Goal: Use online tool/utility

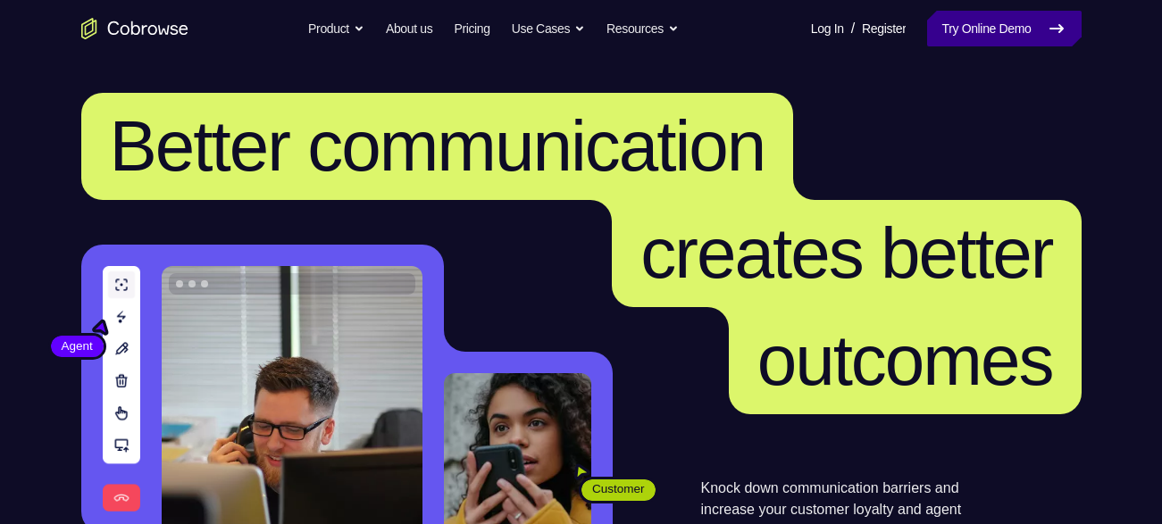
click at [971, 27] on link "Try Online Demo" at bounding box center [1004, 29] width 154 height 36
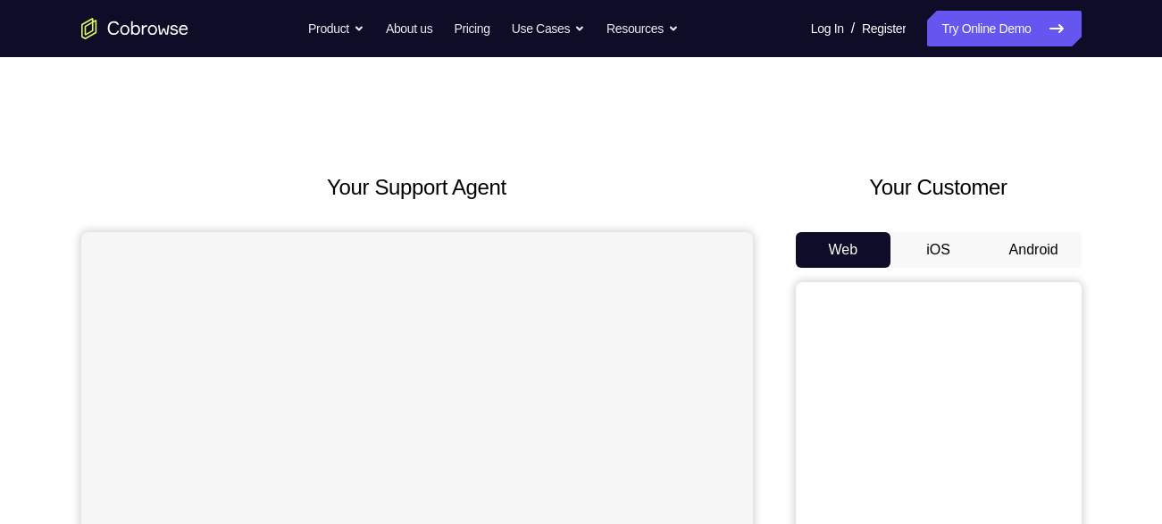
click at [1046, 247] on button "Android" at bounding box center [1034, 250] width 96 height 36
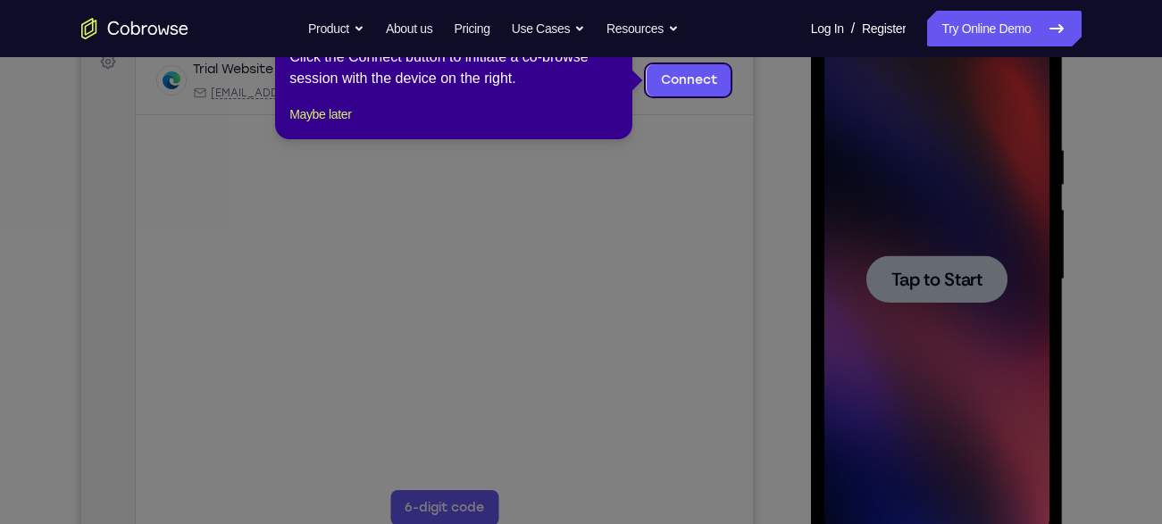
click at [935, 277] on icon at bounding box center [587, 262] width 1175 height 524
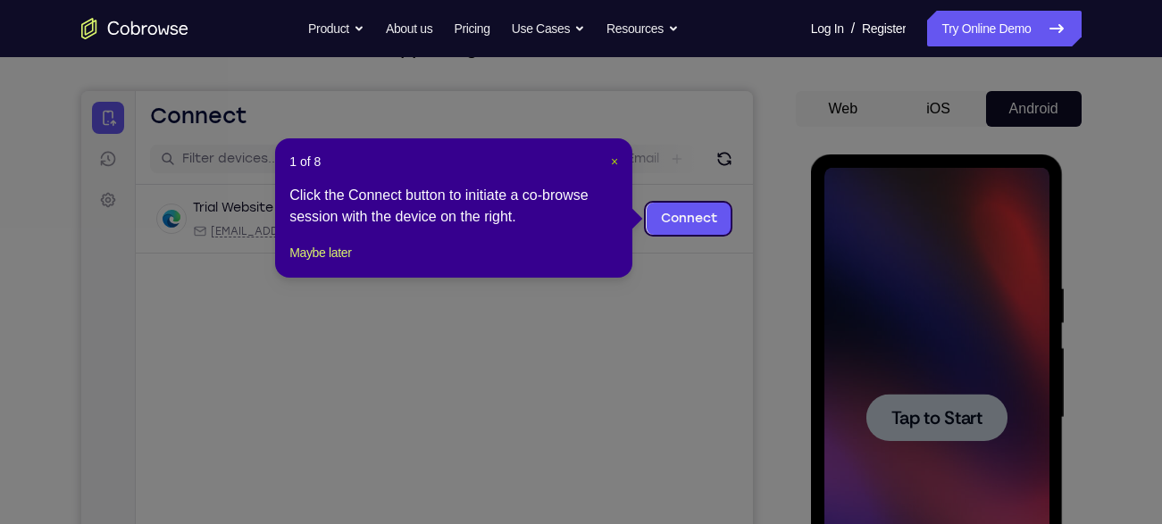
click at [611, 160] on span "×" at bounding box center [614, 161] width 7 height 14
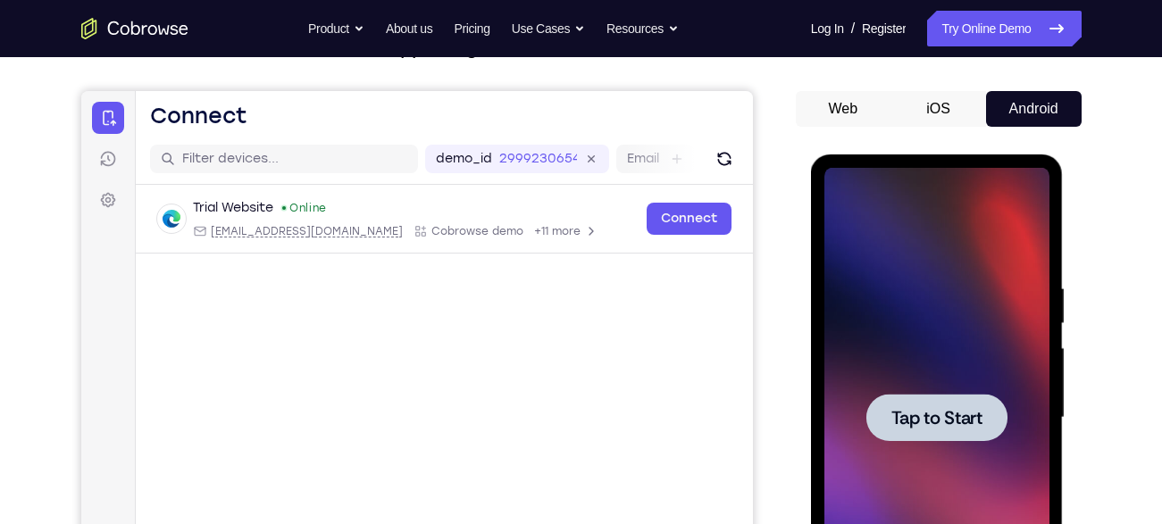
click at [947, 404] on div at bounding box center [936, 417] width 141 height 47
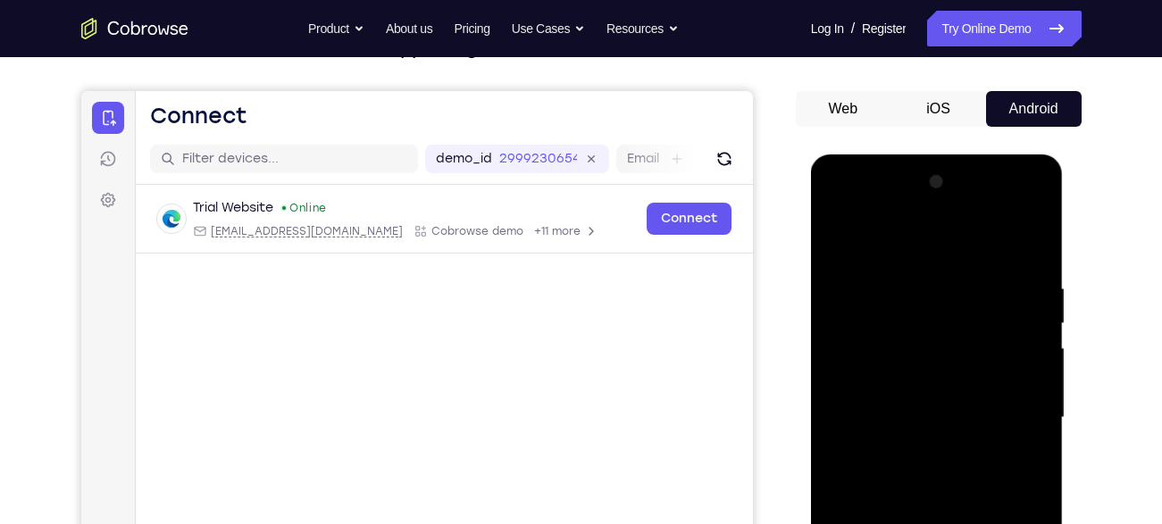
scroll to position [354, 0]
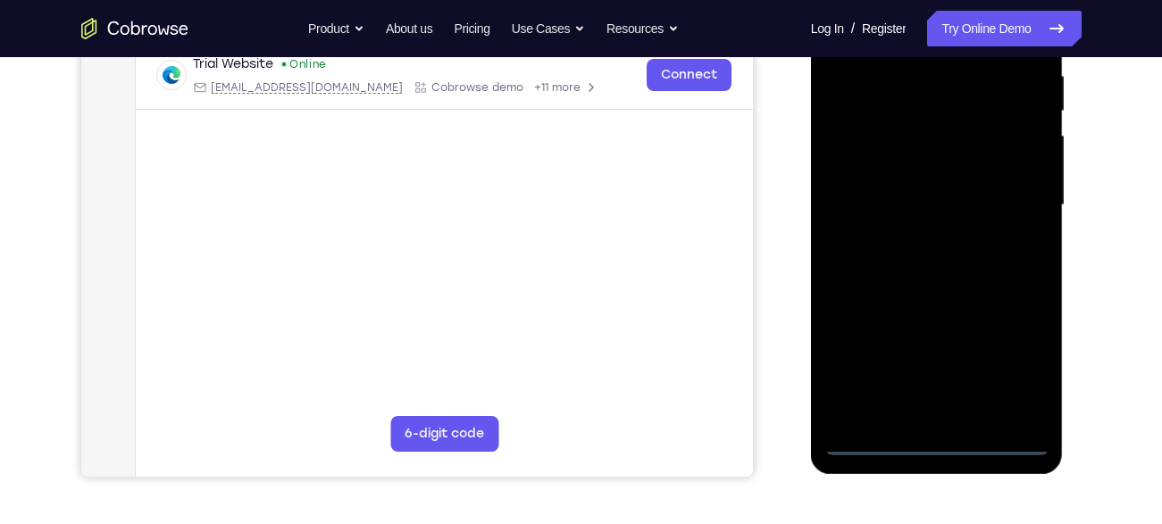
click at [940, 436] on div at bounding box center [936, 205] width 225 height 500
click at [1009, 355] on div at bounding box center [936, 205] width 225 height 500
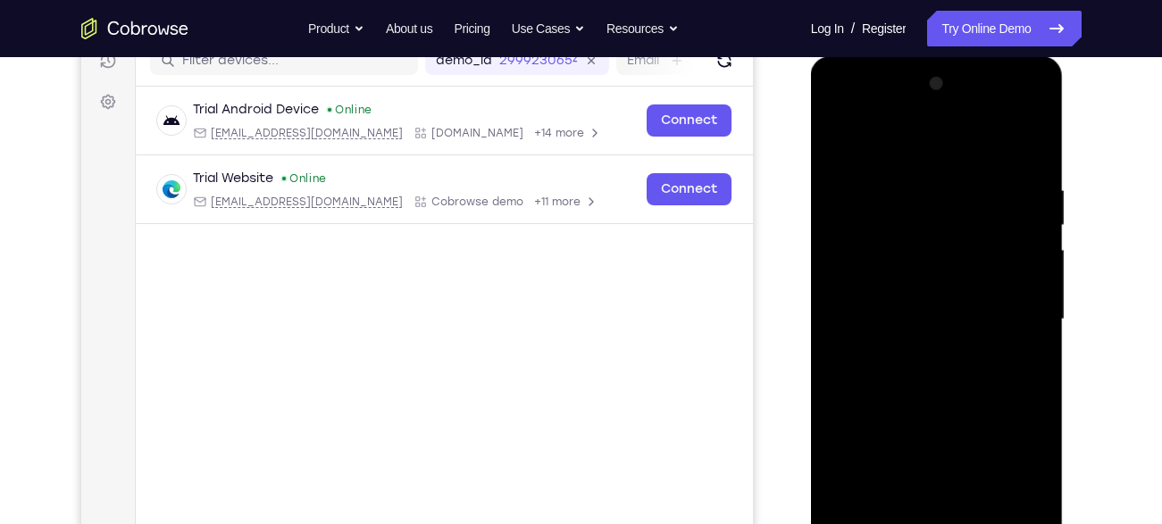
scroll to position [232, 0]
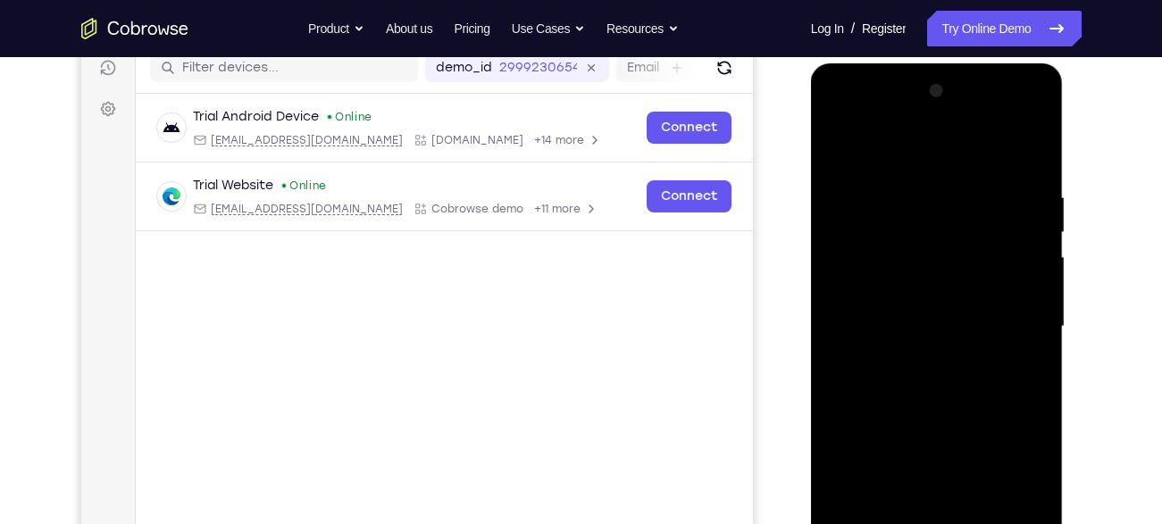
click at [920, 149] on div at bounding box center [936, 327] width 225 height 500
click at [1006, 306] on div at bounding box center [936, 327] width 225 height 500
click at [924, 356] on div at bounding box center [936, 327] width 225 height 500
click at [889, 311] on div at bounding box center [936, 327] width 225 height 500
click at [880, 343] on div at bounding box center [936, 327] width 225 height 500
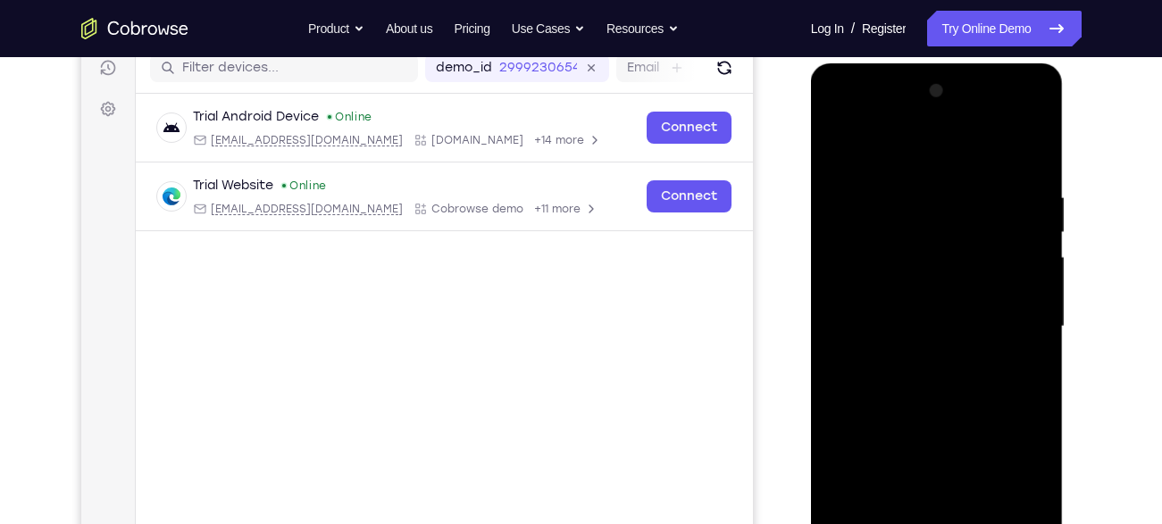
click at [861, 321] on div at bounding box center [936, 327] width 225 height 500
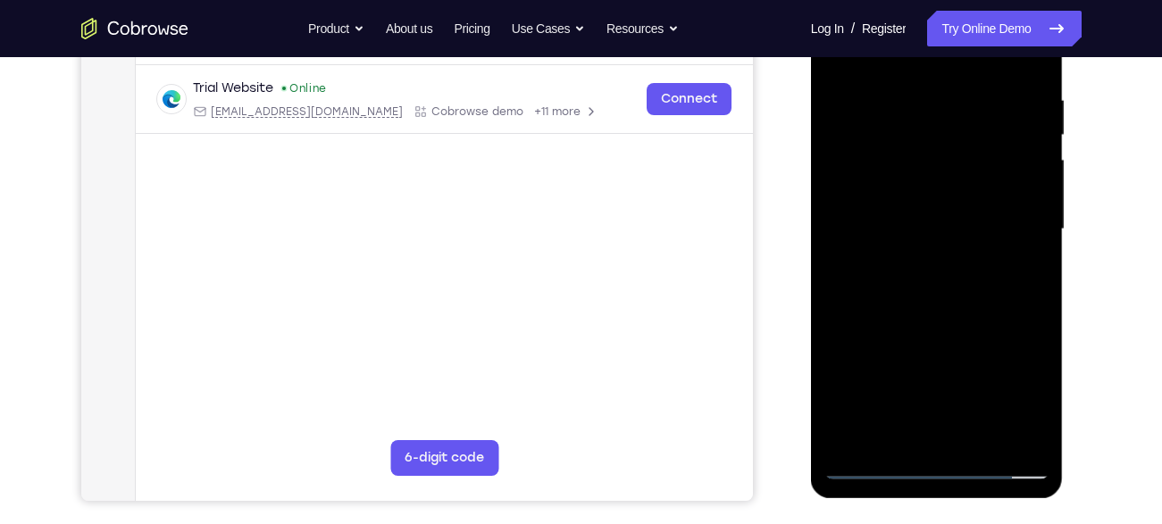
scroll to position [312, 0]
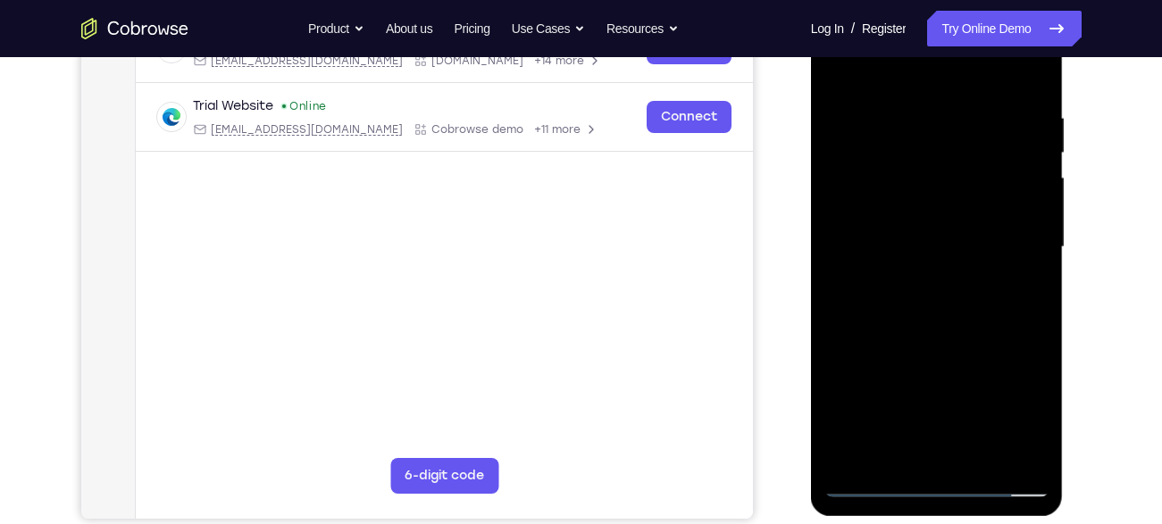
click at [863, 305] on div at bounding box center [936, 247] width 225 height 500
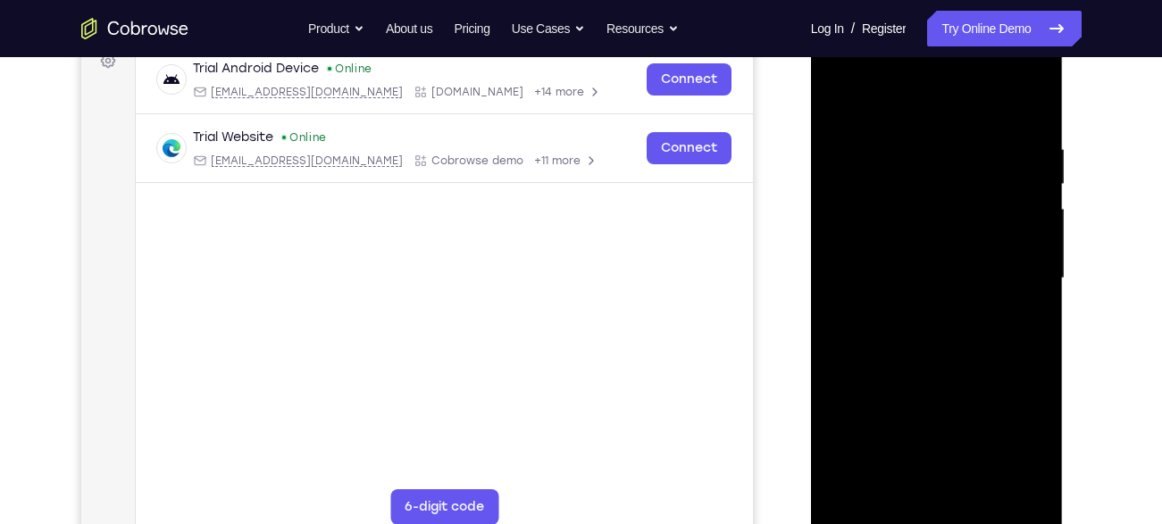
scroll to position [279, 0]
click at [908, 135] on div at bounding box center [936, 279] width 225 height 500
click at [981, 184] on div at bounding box center [936, 279] width 225 height 500
click at [984, 168] on div at bounding box center [936, 279] width 225 height 500
click at [1024, 129] on div at bounding box center [936, 279] width 225 height 500
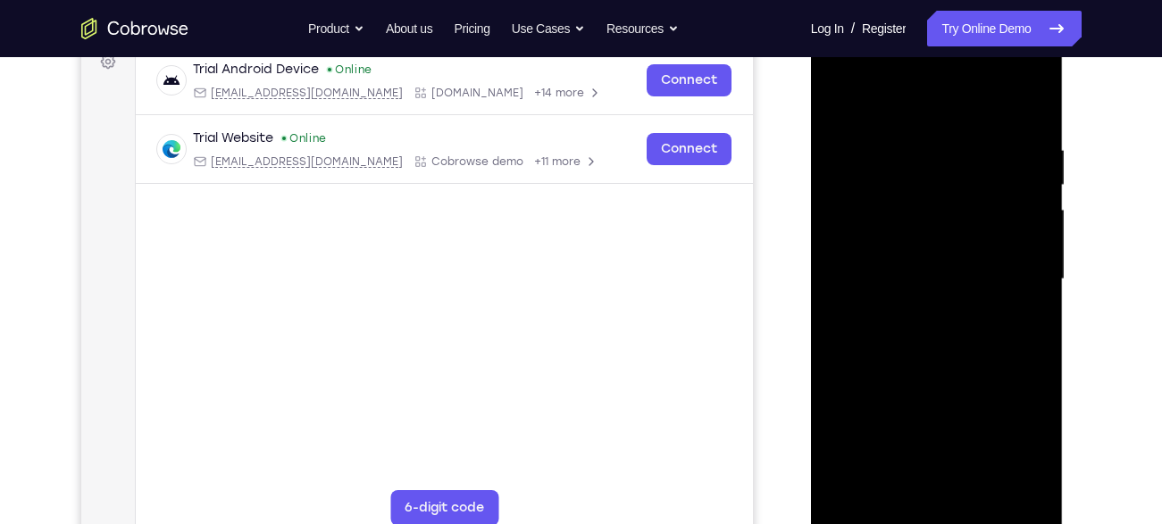
click at [1030, 116] on div at bounding box center [936, 279] width 225 height 500
click at [836, 88] on div at bounding box center [936, 279] width 225 height 500
click at [1029, 272] on div at bounding box center [936, 279] width 225 height 500
click at [1027, 202] on div at bounding box center [936, 279] width 225 height 500
click at [1030, 209] on div at bounding box center [936, 279] width 225 height 500
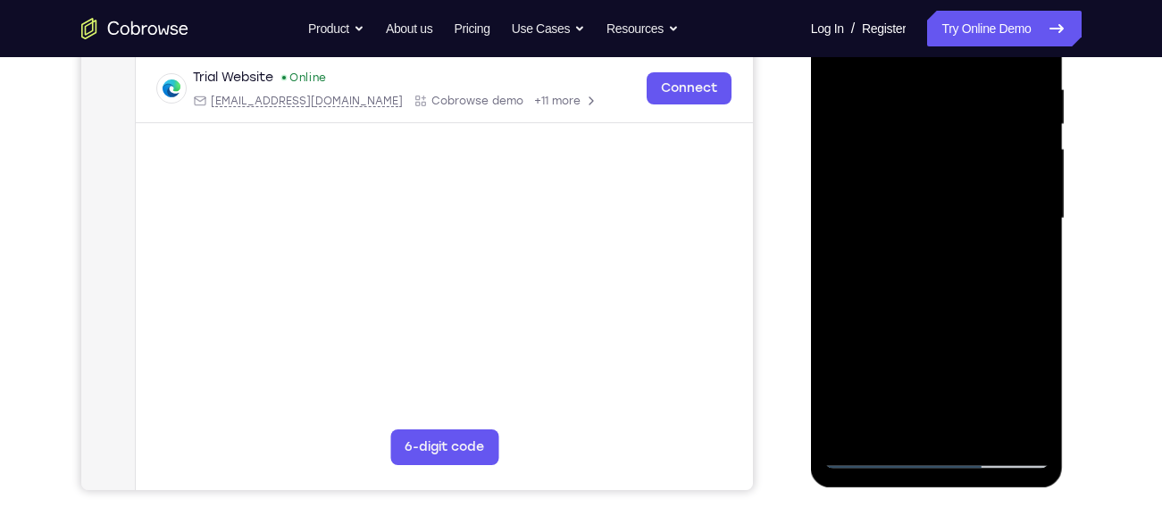
scroll to position [341, 0]
click at [1025, 213] on div at bounding box center [936, 218] width 225 height 500
click at [1038, 228] on div at bounding box center [936, 218] width 225 height 500
click at [1035, 222] on div at bounding box center [936, 218] width 225 height 500
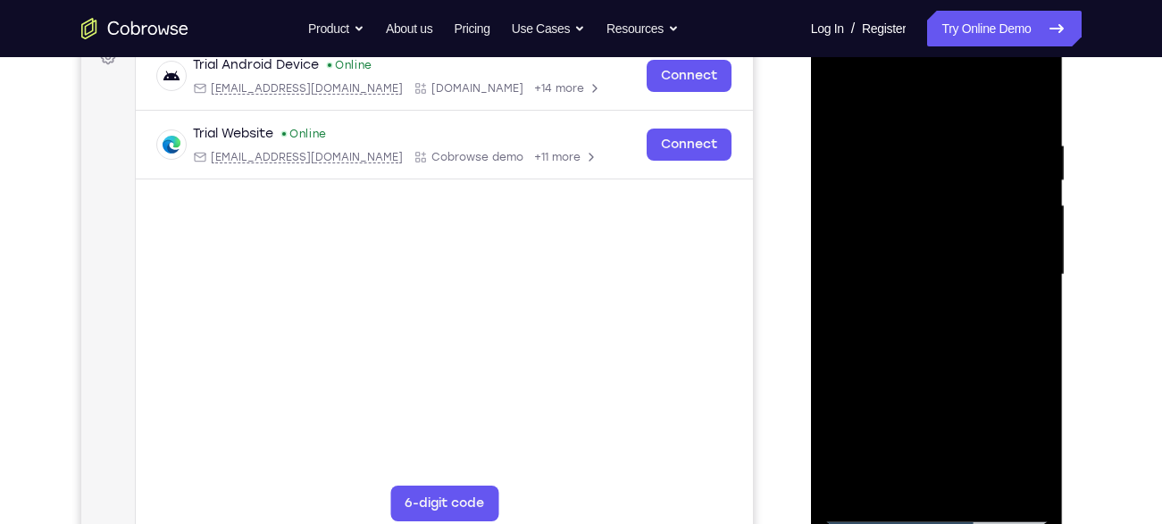
scroll to position [276, 0]
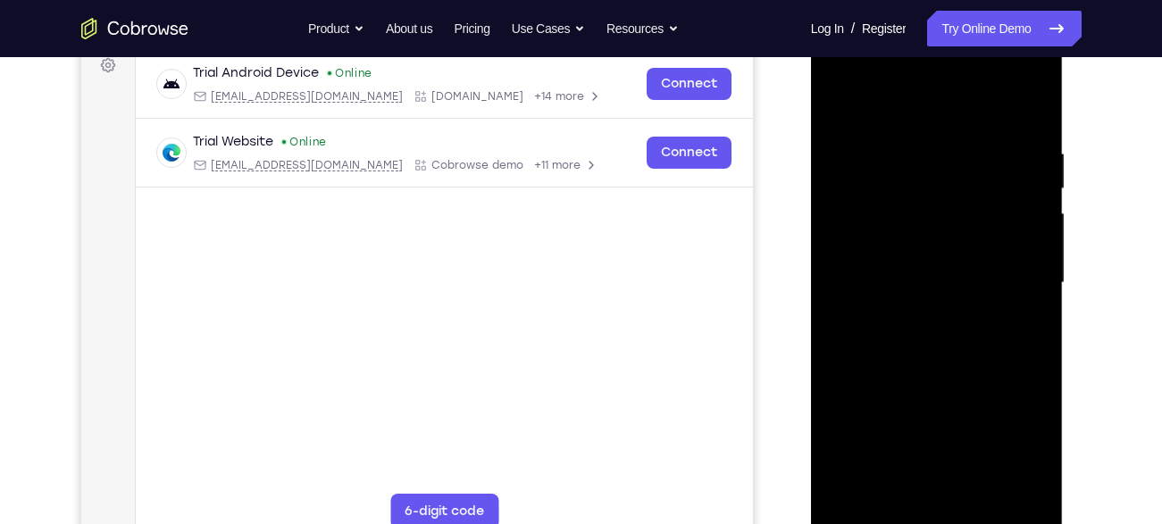
click at [1021, 104] on div at bounding box center [936, 283] width 225 height 500
click at [1004, 150] on div at bounding box center [936, 283] width 225 height 500
click at [1025, 110] on div at bounding box center [936, 283] width 225 height 500
click at [975, 488] on div at bounding box center [936, 283] width 225 height 500
click at [945, 371] on div at bounding box center [936, 283] width 225 height 500
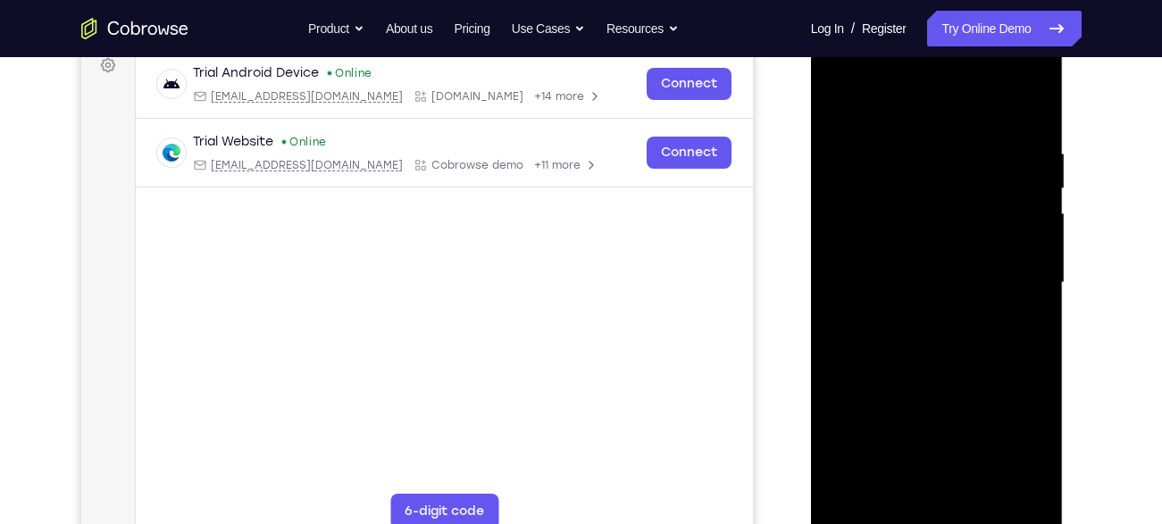
click at [846, 97] on div at bounding box center [936, 283] width 225 height 500
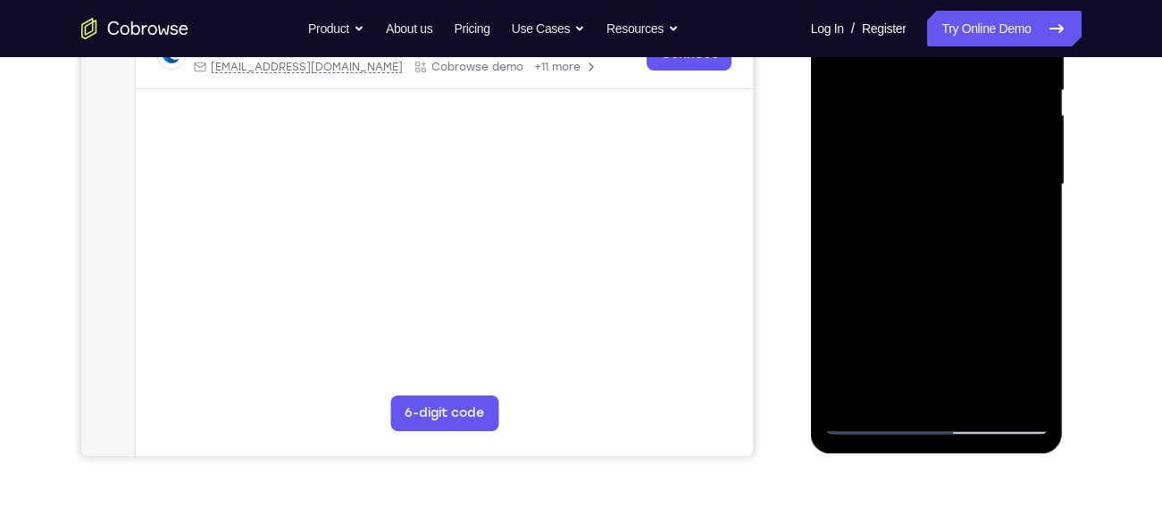
scroll to position [372, 0]
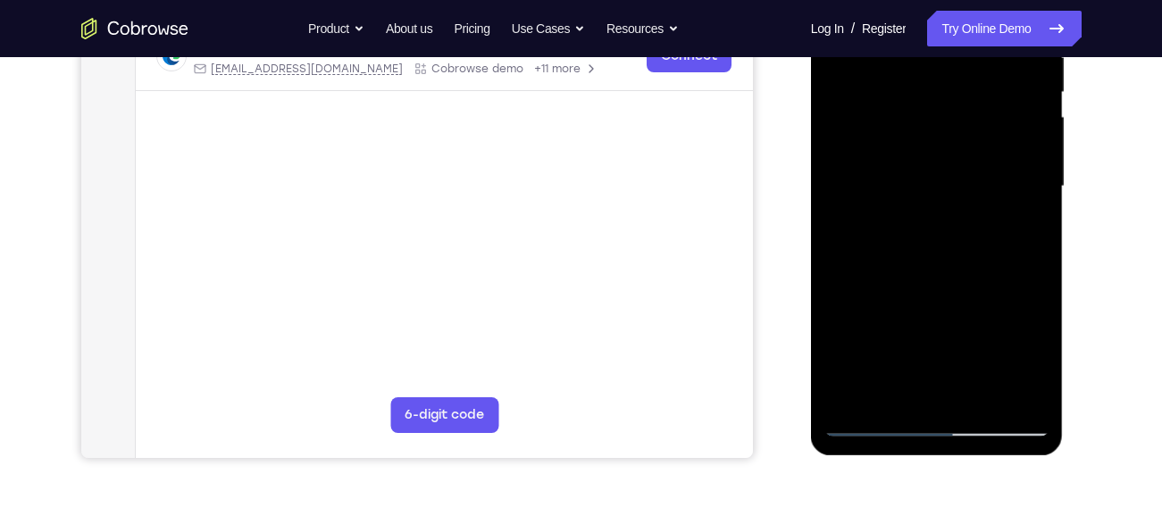
click at [1036, 371] on div at bounding box center [936, 187] width 225 height 500
drag, startPoint x: 986, startPoint y: 296, endPoint x: 973, endPoint y: 107, distance: 188.8
click at [973, 107] on div at bounding box center [936, 187] width 225 height 500
drag, startPoint x: 976, startPoint y: 260, endPoint x: 980, endPoint y: 38, distance: 222.4
click at [980, 38] on div at bounding box center [936, 187] width 225 height 500
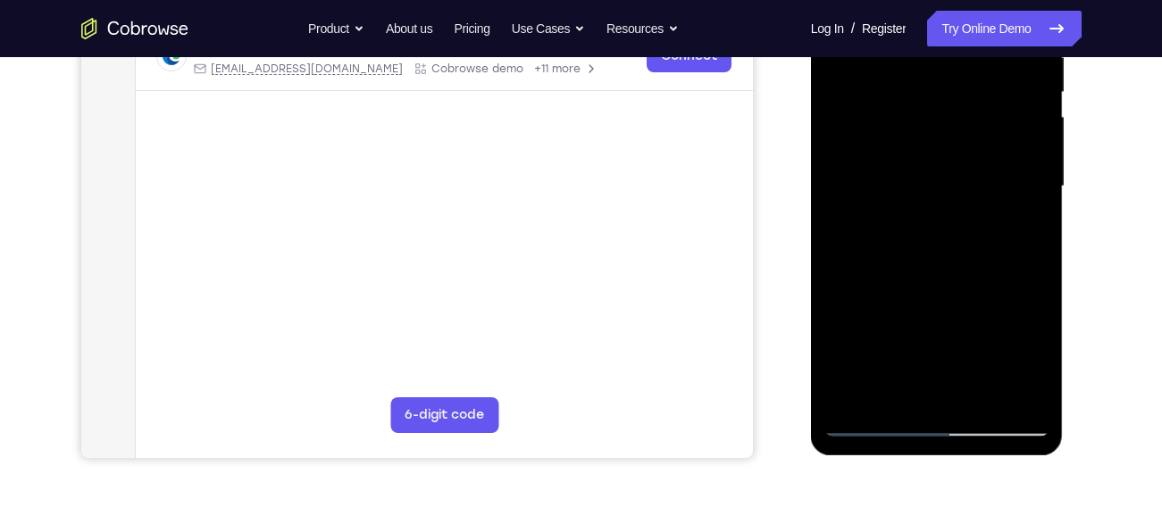
click at [972, 167] on div at bounding box center [936, 187] width 225 height 500
drag, startPoint x: 930, startPoint y: 230, endPoint x: 916, endPoint y: 162, distance: 70.0
click at [916, 162] on div at bounding box center [936, 187] width 225 height 500
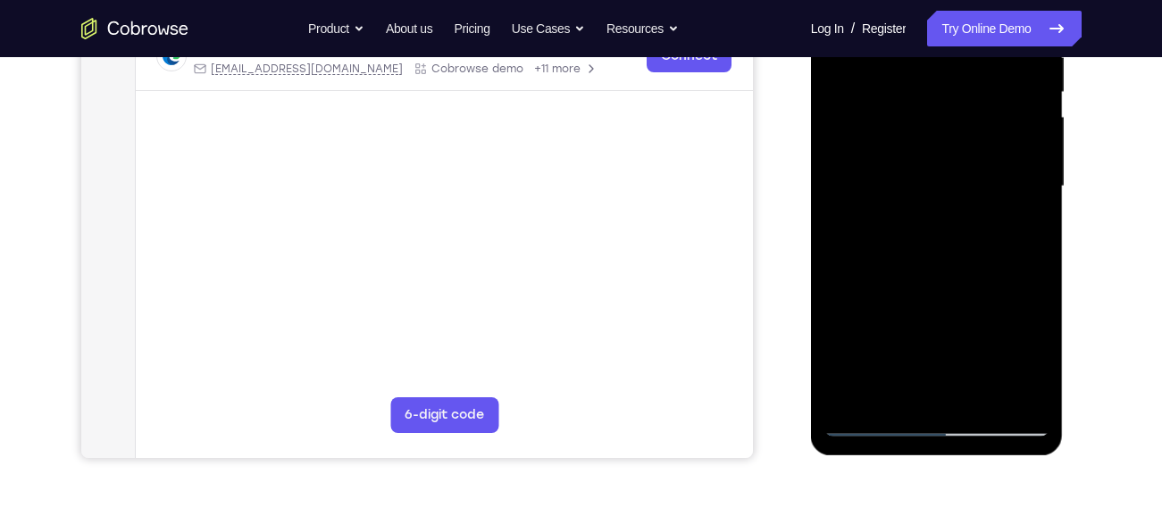
click at [839, 288] on div at bounding box center [936, 187] width 225 height 500
drag, startPoint x: 949, startPoint y: 323, endPoint x: 917, endPoint y: 147, distance: 178.8
click at [917, 147] on div at bounding box center [936, 187] width 225 height 500
drag, startPoint x: 980, startPoint y: 321, endPoint x: 935, endPoint y: 174, distance: 153.9
click at [935, 174] on div at bounding box center [936, 187] width 225 height 500
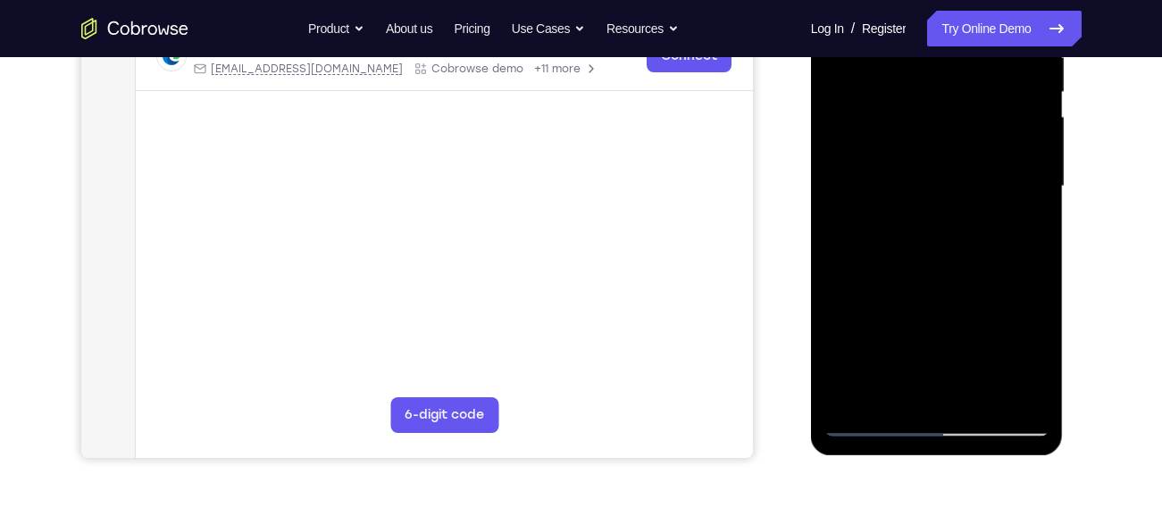
click at [837, 281] on div at bounding box center [936, 187] width 225 height 500
drag, startPoint x: 923, startPoint y: 325, endPoint x: 913, endPoint y: 111, distance: 214.6
click at [913, 111] on div at bounding box center [936, 187] width 225 height 500
drag, startPoint x: 978, startPoint y: 260, endPoint x: 938, endPoint y: 88, distance: 176.1
click at [938, 88] on div at bounding box center [936, 187] width 225 height 500
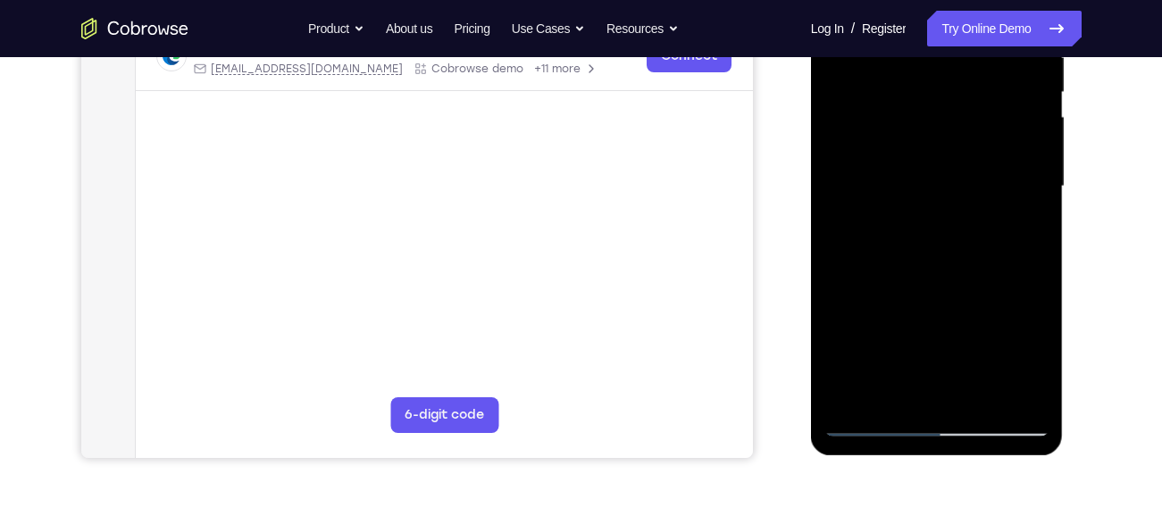
drag, startPoint x: 942, startPoint y: 276, endPoint x: 903, endPoint y: 13, distance: 265.4
click at [903, 13] on div at bounding box center [936, 187] width 225 height 500
drag, startPoint x: 930, startPoint y: 289, endPoint x: 903, endPoint y: 57, distance: 233.8
click at [903, 57] on div at bounding box center [936, 187] width 225 height 500
click at [841, 249] on div at bounding box center [936, 187] width 225 height 500
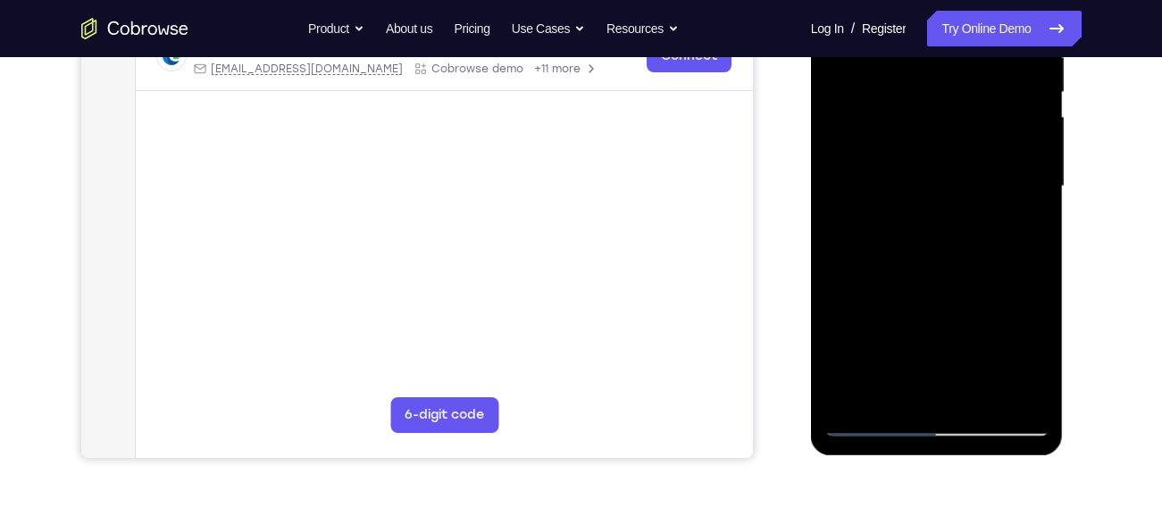
drag, startPoint x: 932, startPoint y: 317, endPoint x: 905, endPoint y: 113, distance: 206.2
click at [905, 113] on div at bounding box center [936, 187] width 225 height 500
drag, startPoint x: 963, startPoint y: 327, endPoint x: 923, endPoint y: 118, distance: 212.6
click at [923, 118] on div at bounding box center [936, 187] width 225 height 500
drag, startPoint x: 975, startPoint y: 315, endPoint x: 943, endPoint y: 81, distance: 236.1
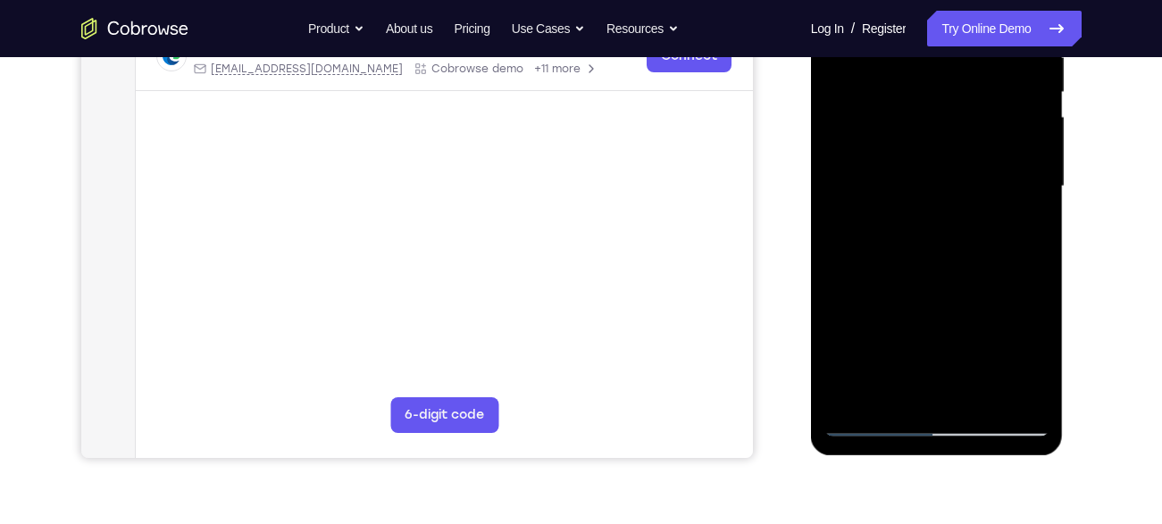
click at [943, 81] on div at bounding box center [936, 187] width 225 height 500
drag, startPoint x: 988, startPoint y: 308, endPoint x: 967, endPoint y: 83, distance: 226.0
click at [967, 83] on div at bounding box center [936, 187] width 225 height 500
click at [838, 78] on div at bounding box center [936, 187] width 225 height 500
drag, startPoint x: 953, startPoint y: 229, endPoint x: 914, endPoint y: 100, distance: 134.2
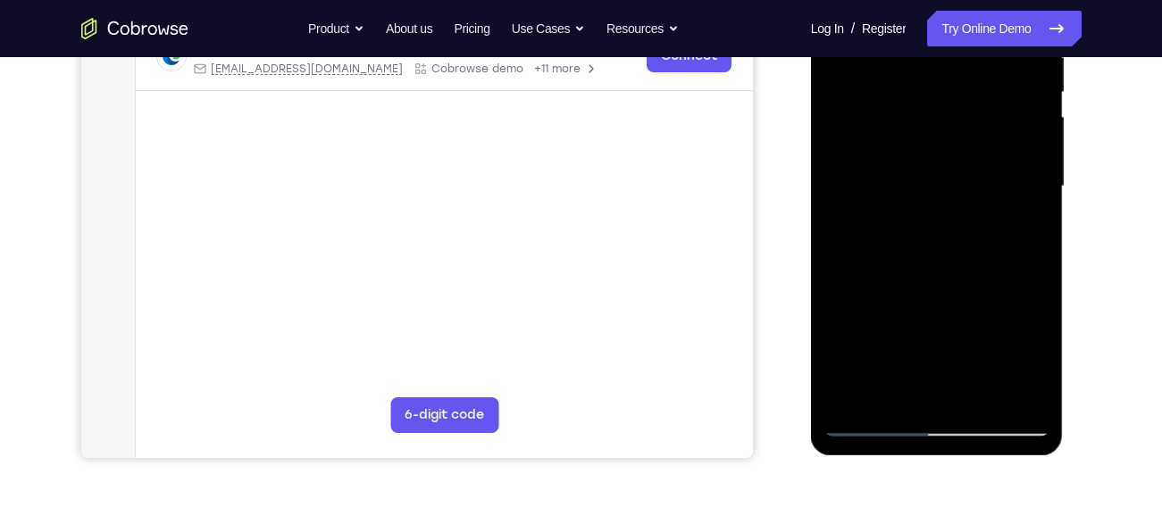
click at [914, 100] on div at bounding box center [936, 187] width 225 height 500
drag, startPoint x: 948, startPoint y: 347, endPoint x: 925, endPoint y: 160, distance: 188.9
click at [925, 160] on div at bounding box center [936, 187] width 225 height 500
drag, startPoint x: 971, startPoint y: 296, endPoint x: 959, endPoint y: 150, distance: 147.0
click at [959, 150] on div at bounding box center [936, 187] width 225 height 500
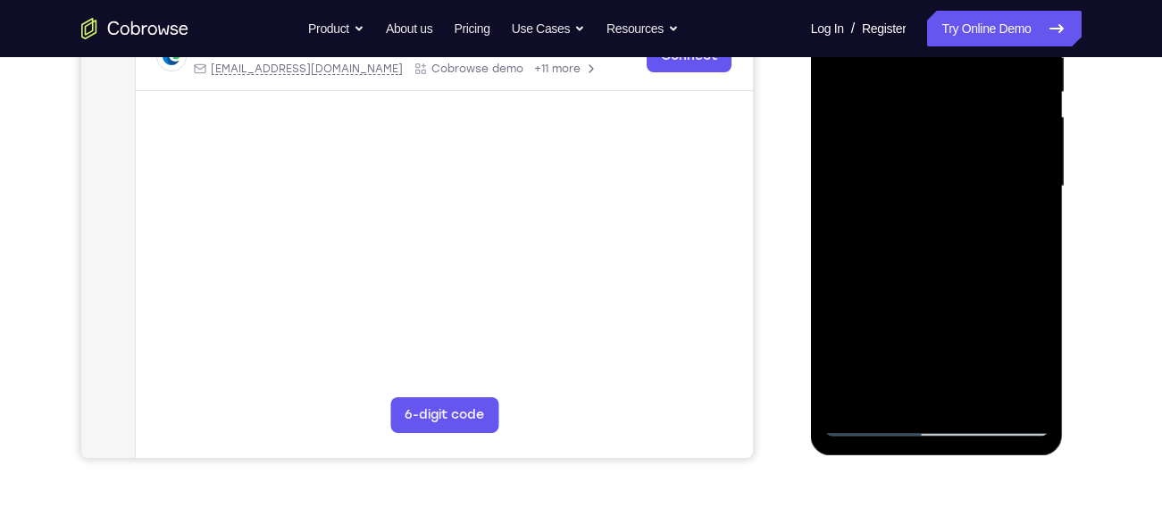
drag, startPoint x: 955, startPoint y: 281, endPoint x: 939, endPoint y: 180, distance: 102.2
click at [939, 180] on div at bounding box center [936, 187] width 225 height 500
click at [838, 331] on div at bounding box center [936, 187] width 225 height 500
click at [1039, 172] on div at bounding box center [936, 187] width 225 height 500
drag, startPoint x: 916, startPoint y: 288, endPoint x: 935, endPoint y: 58, distance: 231.1
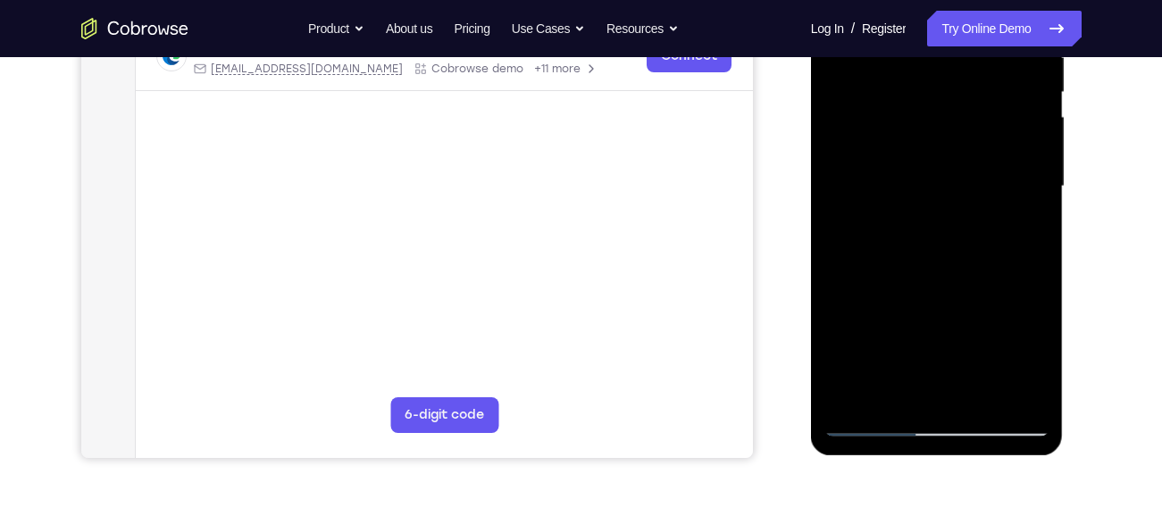
click at [935, 58] on div at bounding box center [936, 187] width 225 height 500
drag, startPoint x: 927, startPoint y: 279, endPoint x: 930, endPoint y: 63, distance: 216.1
click at [930, 63] on div at bounding box center [936, 187] width 225 height 500
drag, startPoint x: 926, startPoint y: 359, endPoint x: 928, endPoint y: 121, distance: 238.4
click at [928, 121] on div at bounding box center [936, 187] width 225 height 500
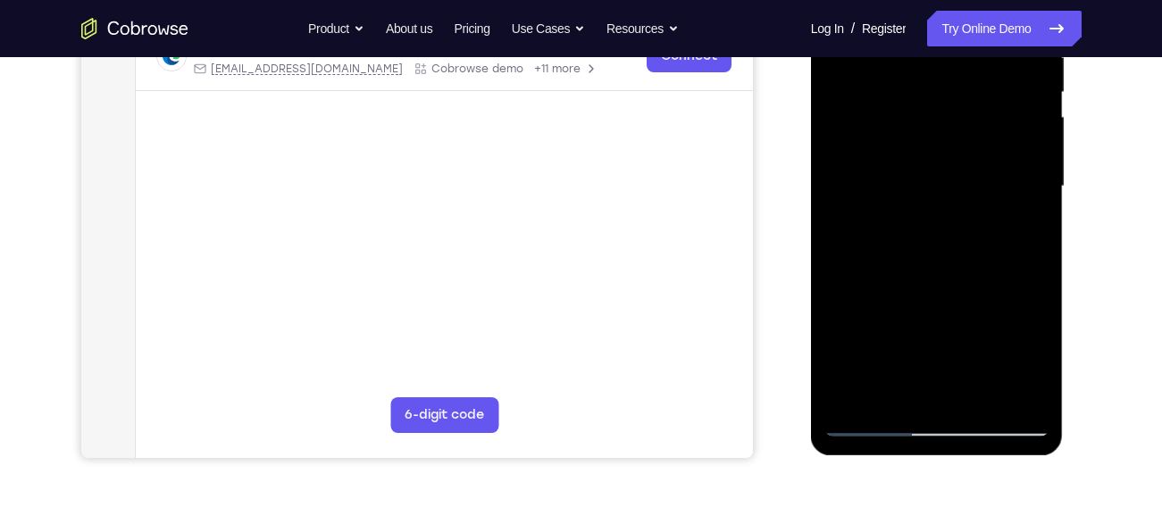
click at [905, 288] on div at bounding box center [936, 187] width 225 height 500
click at [855, 397] on div at bounding box center [936, 187] width 225 height 500
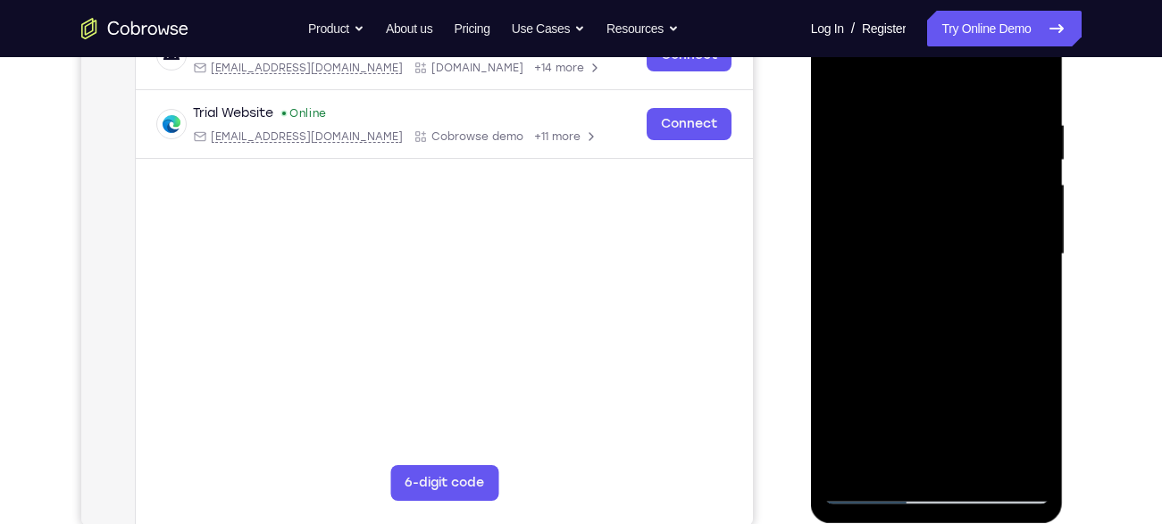
scroll to position [299, 0]
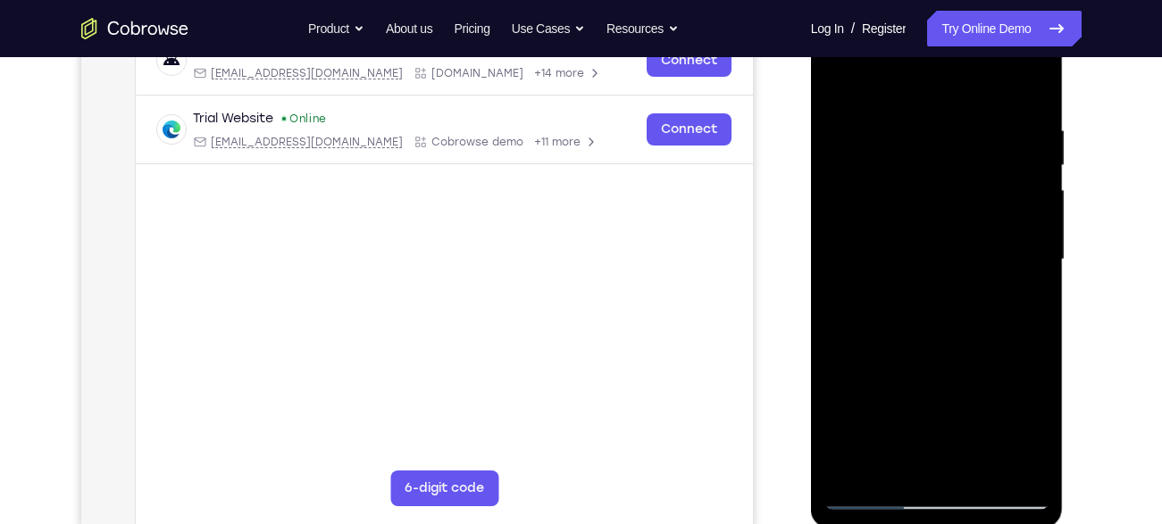
drag, startPoint x: 941, startPoint y: 146, endPoint x: 1063, endPoint y: 474, distance: 349.5
click at [1063, 474] on div at bounding box center [937, 262] width 253 height 532
click at [988, 351] on div at bounding box center [936, 260] width 225 height 500
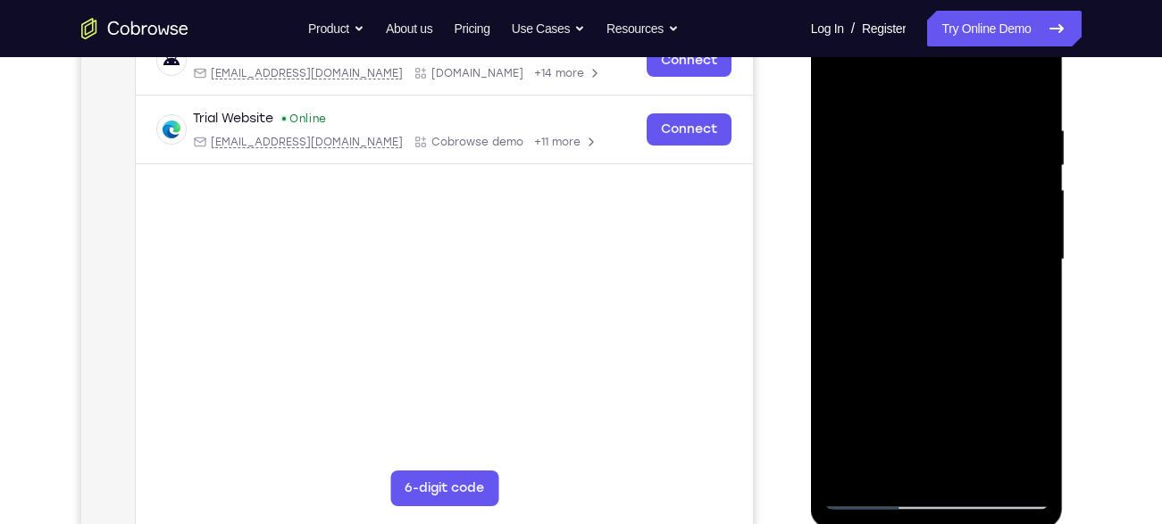
click at [976, 105] on div at bounding box center [936, 260] width 225 height 500
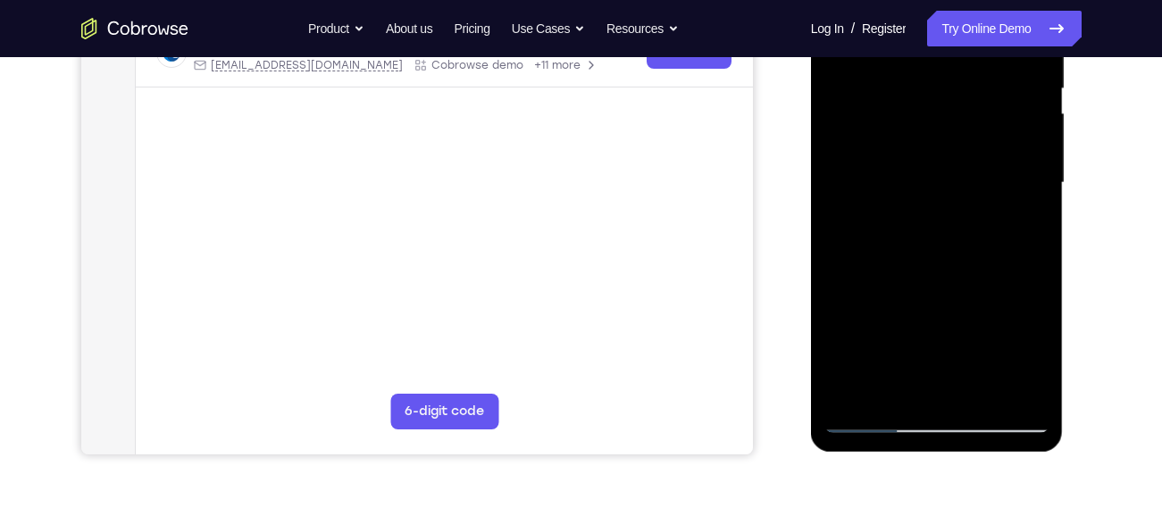
scroll to position [383, 0]
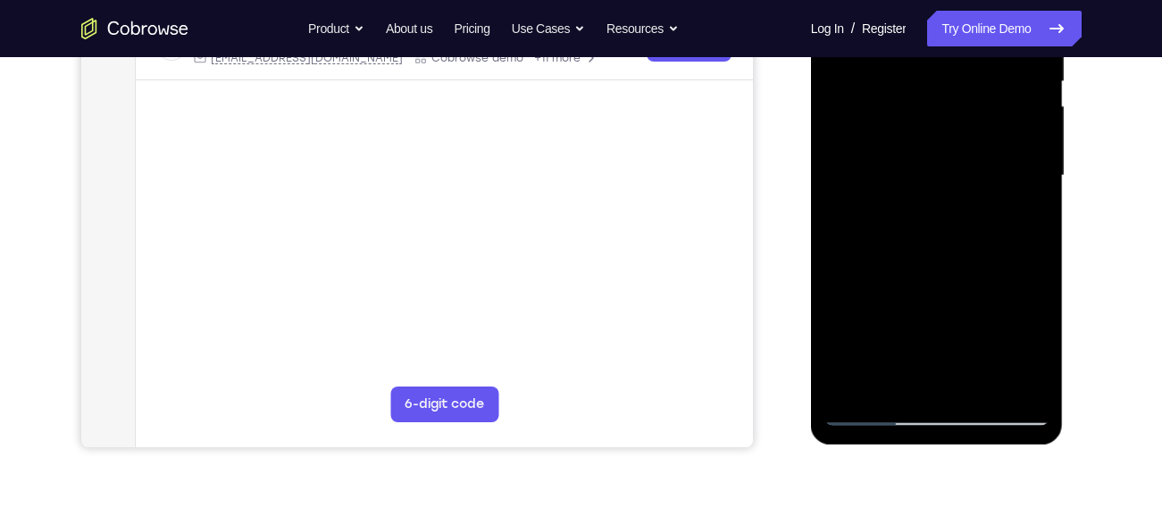
click at [897, 371] on div at bounding box center [936, 176] width 225 height 500
click at [1031, 376] on div at bounding box center [936, 176] width 225 height 500
click at [1029, 193] on div at bounding box center [936, 176] width 225 height 500
click at [974, 378] on div at bounding box center [936, 176] width 225 height 500
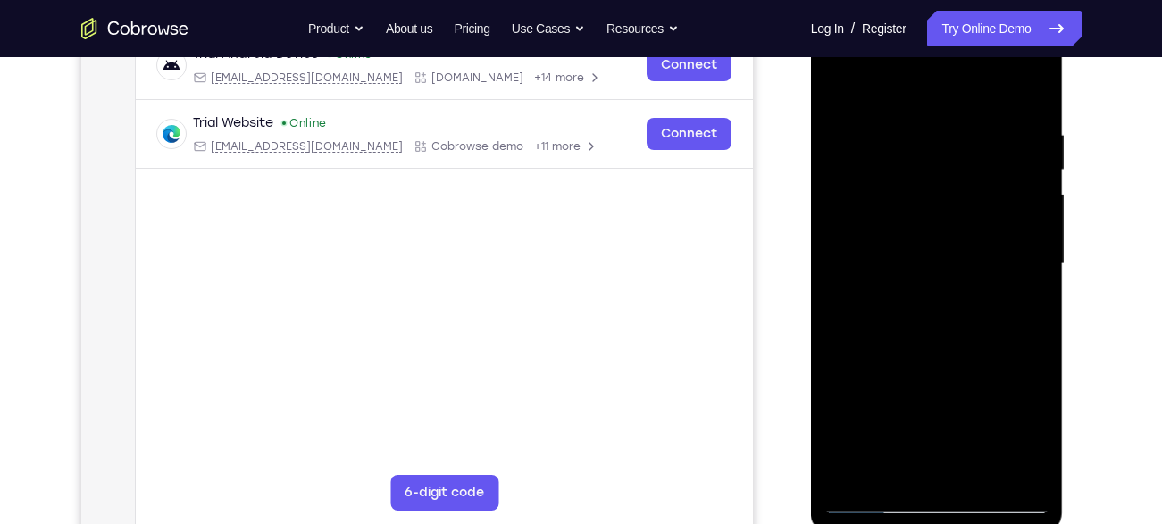
scroll to position [292, 0]
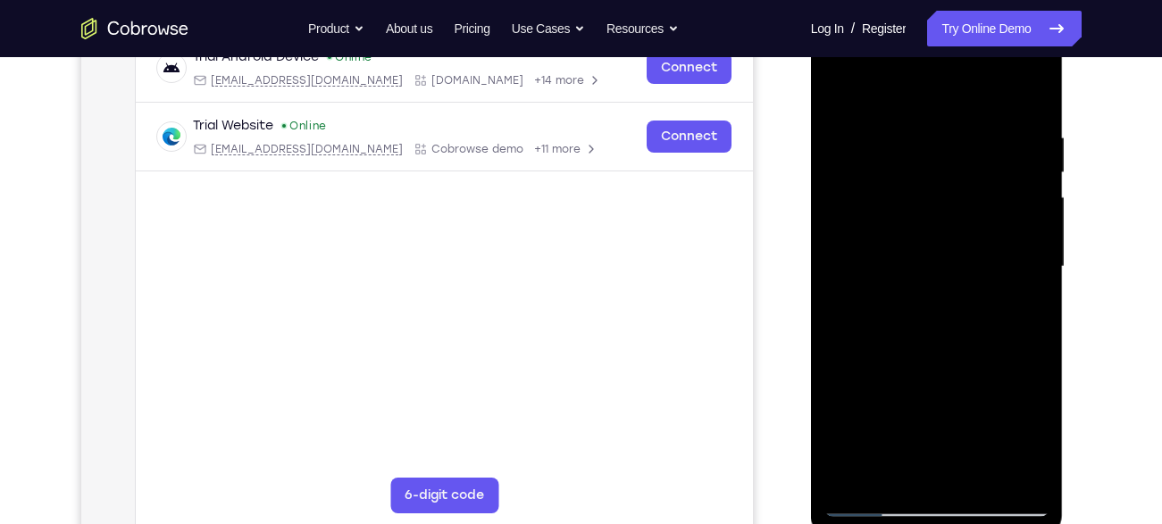
click at [1025, 459] on div at bounding box center [936, 267] width 225 height 500
click at [1020, 256] on div at bounding box center [936, 267] width 225 height 500
click at [1029, 88] on div at bounding box center [936, 267] width 225 height 500
drag, startPoint x: 1031, startPoint y: 122, endPoint x: 854, endPoint y: 115, distance: 177.8
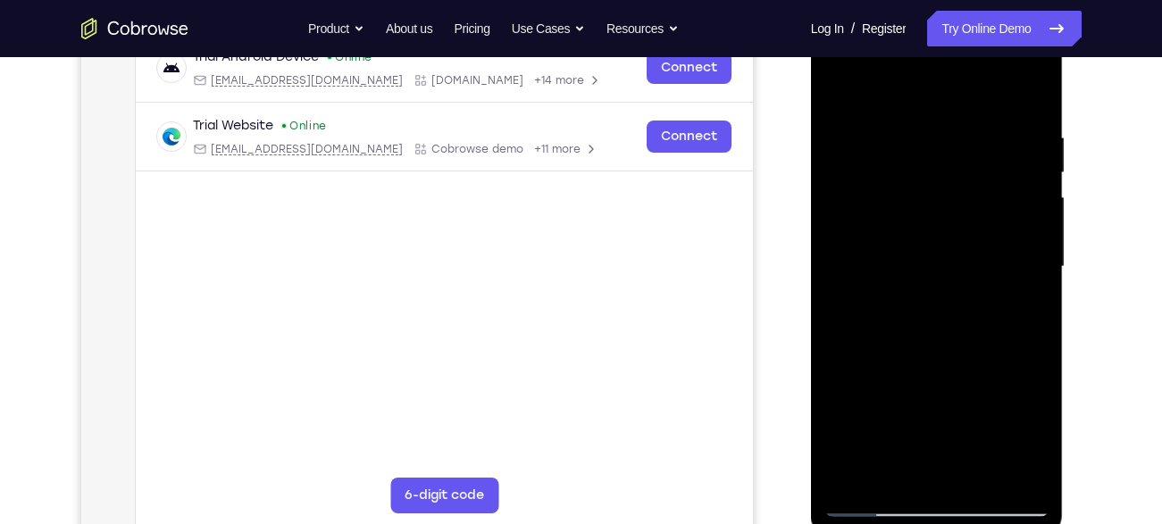
click at [854, 115] on div at bounding box center [936, 267] width 225 height 500
click at [946, 127] on div at bounding box center [936, 267] width 225 height 500
click at [1001, 464] on div at bounding box center [936, 267] width 225 height 500
click at [1027, 91] on div at bounding box center [936, 267] width 225 height 500
click at [881, 114] on div at bounding box center [936, 267] width 225 height 500
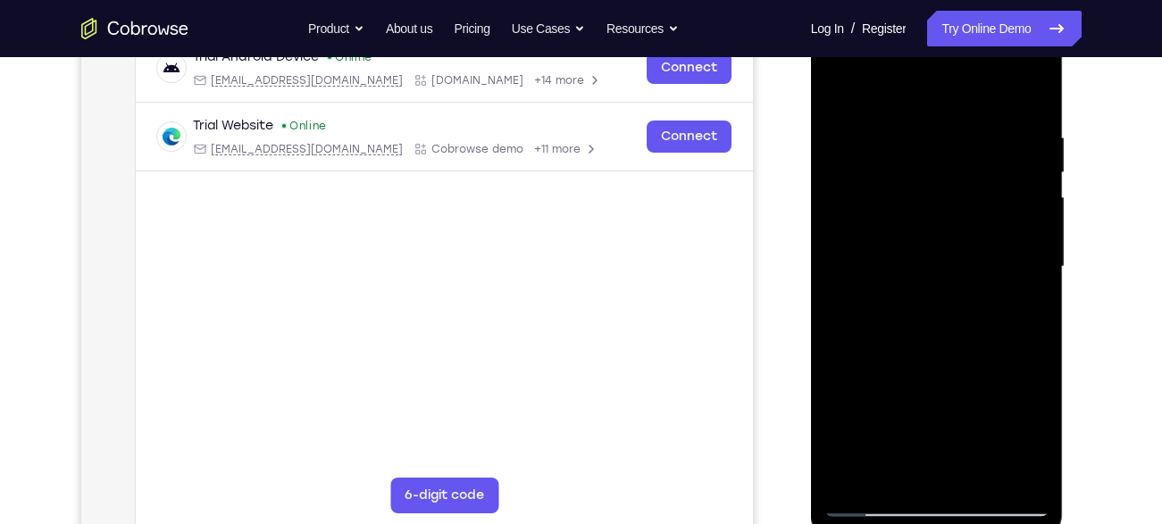
click at [1021, 91] on div at bounding box center [936, 267] width 225 height 500
drag, startPoint x: 1013, startPoint y: 121, endPoint x: 854, endPoint y: 110, distance: 160.2
click at [854, 110] on div at bounding box center [936, 267] width 225 height 500
click at [884, 117] on div at bounding box center [936, 267] width 225 height 500
click at [1007, 205] on div at bounding box center [936, 267] width 225 height 500
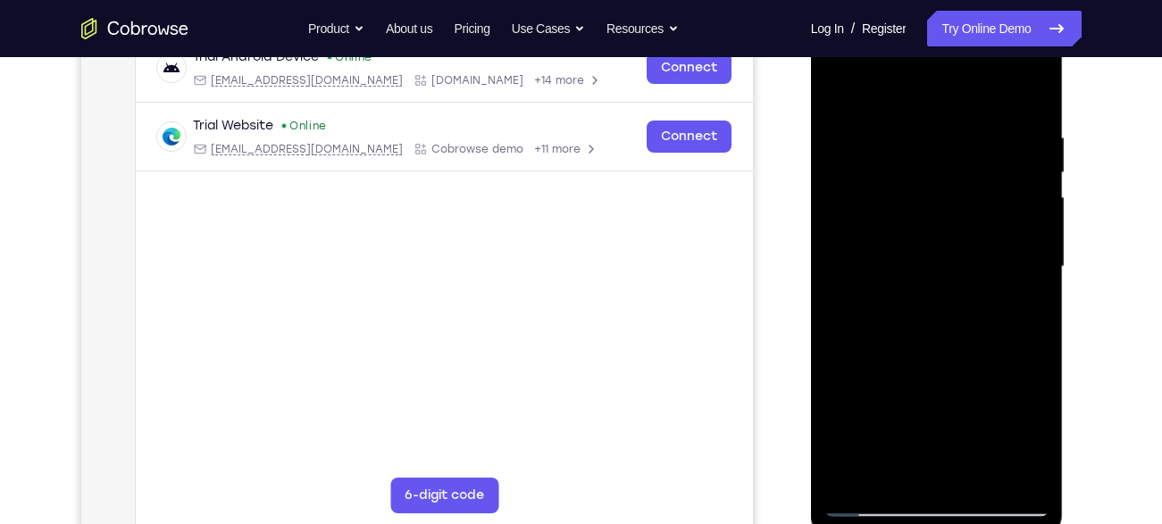
click at [1013, 347] on div at bounding box center [936, 267] width 225 height 500
click at [999, 347] on div at bounding box center [936, 267] width 225 height 500
click at [1010, 330] on div at bounding box center [936, 267] width 225 height 500
click at [1020, 97] on div at bounding box center [936, 267] width 225 height 500
drag, startPoint x: 1017, startPoint y: 125, endPoint x: 863, endPoint y: 116, distance: 154.7
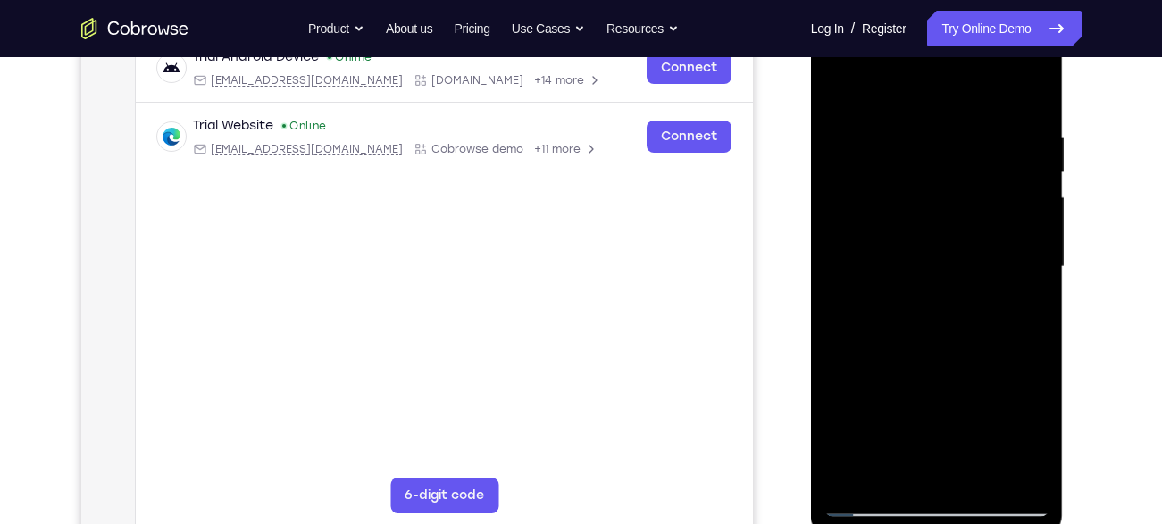
click at [863, 116] on div at bounding box center [936, 267] width 225 height 500
click at [968, 113] on div at bounding box center [936, 267] width 225 height 500
click at [1015, 246] on div at bounding box center [936, 267] width 225 height 500
click at [1025, 90] on div at bounding box center [936, 267] width 225 height 500
drag, startPoint x: 1007, startPoint y: 131, endPoint x: 864, endPoint y: 110, distance: 144.5
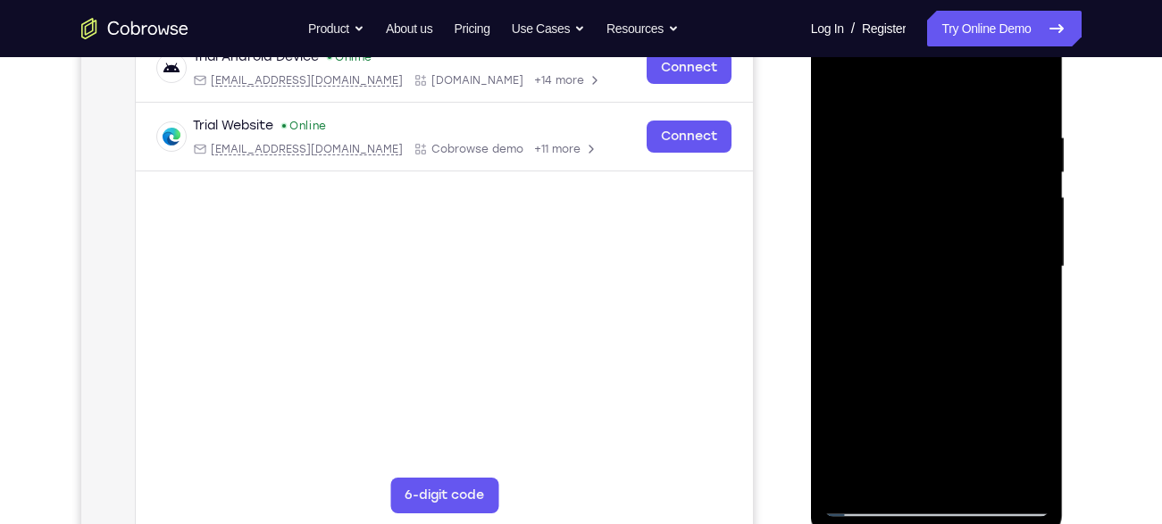
click at [864, 110] on div at bounding box center [936, 267] width 225 height 500
drag, startPoint x: 974, startPoint y: 125, endPoint x: 825, endPoint y: 98, distance: 151.5
click at [825, 98] on div at bounding box center [936, 267] width 225 height 500
drag, startPoint x: 1006, startPoint y: 133, endPoint x: 841, endPoint y: 131, distance: 165.2
click at [841, 131] on div at bounding box center [936, 267] width 225 height 500
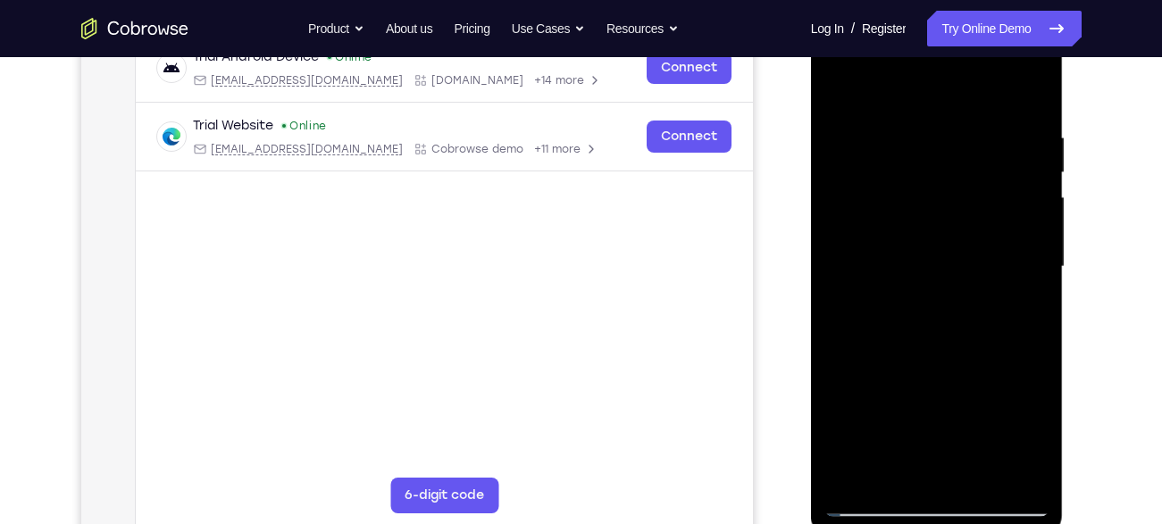
drag, startPoint x: 1000, startPoint y: 126, endPoint x: 838, endPoint y: 103, distance: 164.2
click at [838, 103] on div at bounding box center [936, 267] width 225 height 500
drag, startPoint x: 959, startPoint y: 179, endPoint x: 1105, endPoint y: 527, distance: 377.4
click at [1065, 523] on html "Online web based iOS Simulators and Android Emulators. Run iPhone, iPad, Mobile…" at bounding box center [938, 272] width 254 height 536
click at [957, 261] on div at bounding box center [936, 267] width 225 height 500
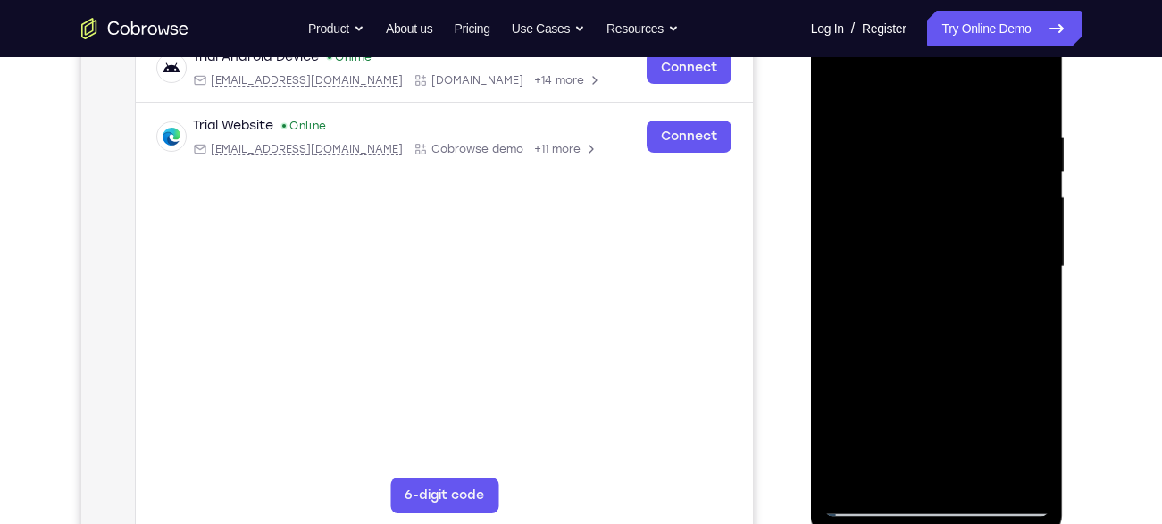
click at [957, 261] on div at bounding box center [936, 267] width 225 height 500
drag, startPoint x: 950, startPoint y: 382, endPoint x: 893, endPoint y: 94, distance: 294.0
click at [893, 94] on div at bounding box center [936, 267] width 225 height 500
drag, startPoint x: 955, startPoint y: 329, endPoint x: 918, endPoint y: 114, distance: 218.4
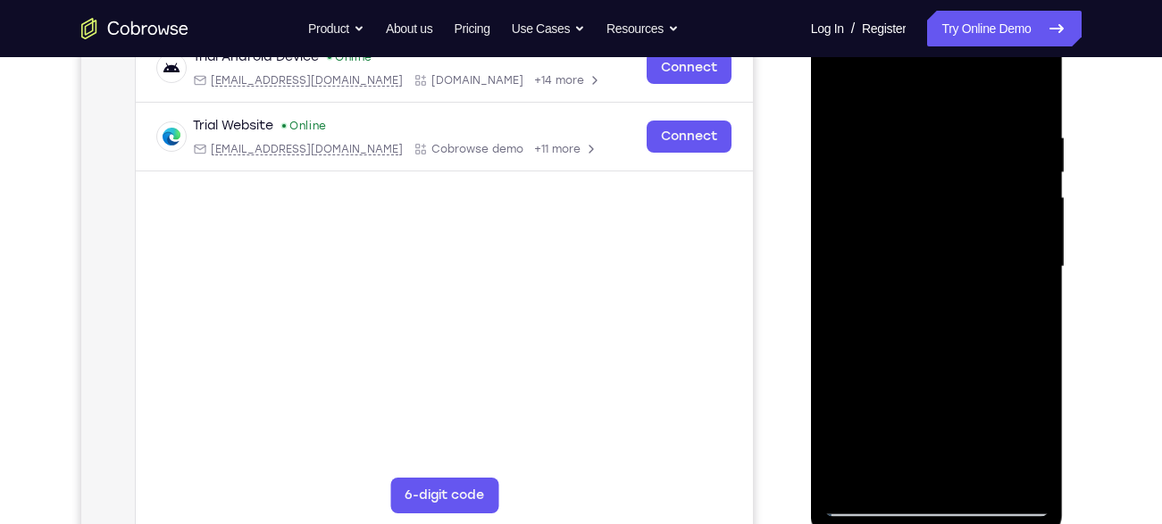
click at [918, 114] on div at bounding box center [936, 267] width 225 height 500
drag, startPoint x: 981, startPoint y: 301, endPoint x: 962, endPoint y: 120, distance: 182.3
click at [962, 120] on div at bounding box center [936, 267] width 225 height 500
click at [977, 287] on div at bounding box center [936, 267] width 225 height 500
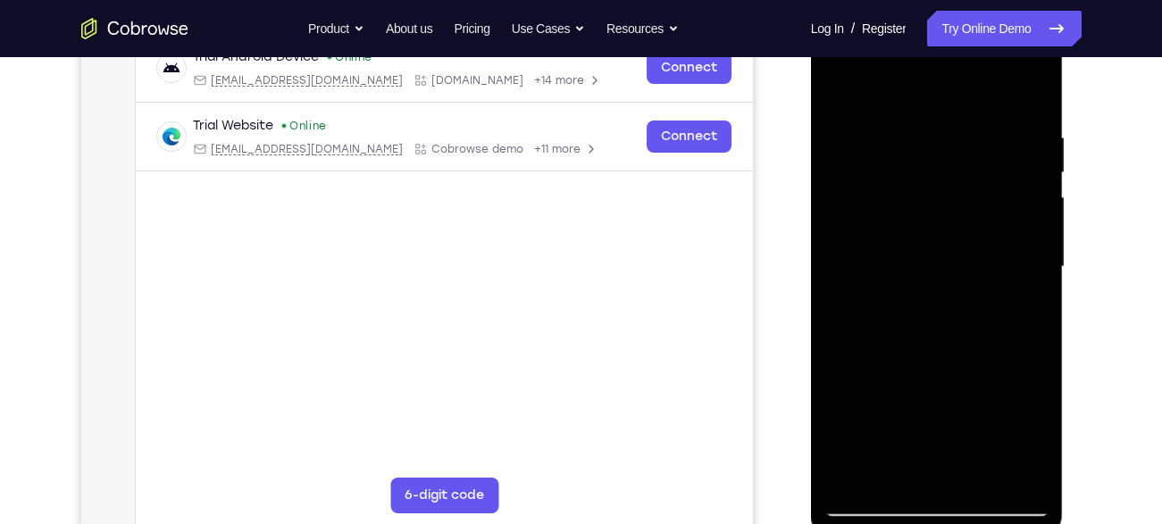
click at [977, 287] on div at bounding box center [936, 267] width 225 height 500
drag, startPoint x: 939, startPoint y: 422, endPoint x: 927, endPoint y: 155, distance: 267.3
click at [927, 155] on div at bounding box center [936, 267] width 225 height 500
click at [930, 229] on div at bounding box center [936, 267] width 225 height 500
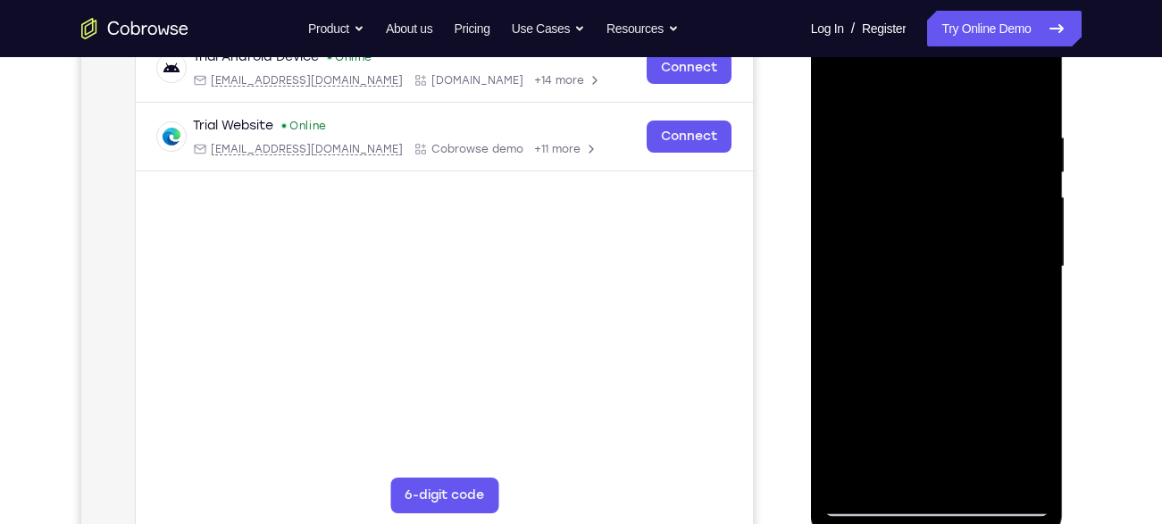
click at [930, 229] on div at bounding box center [936, 267] width 225 height 500
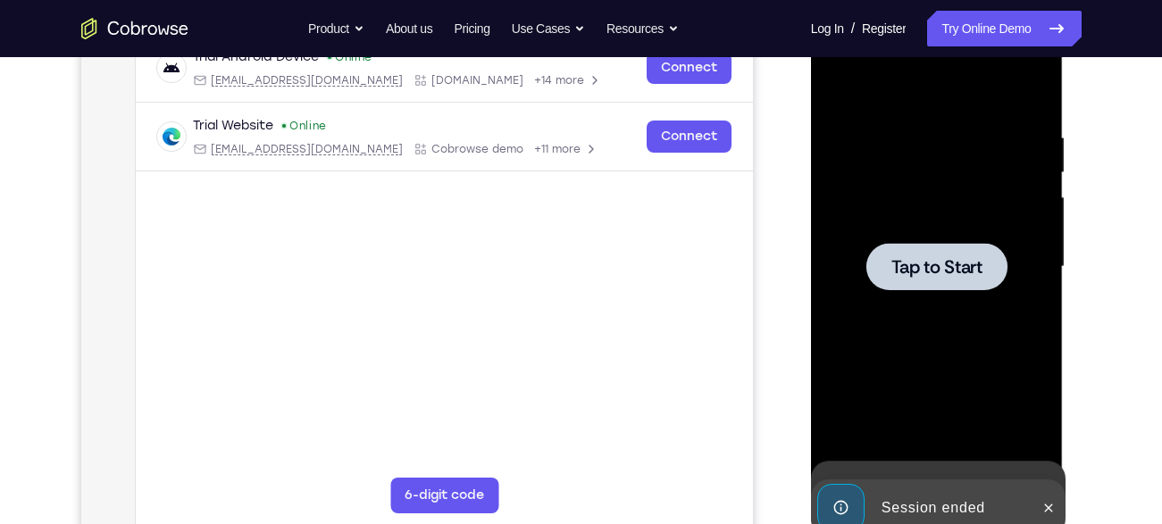
drag, startPoint x: 965, startPoint y: 314, endPoint x: 931, endPoint y: 145, distance: 173.0
click at [931, 4] on div "Tap to Start" at bounding box center [937, 4] width 253 height 0
